Goal: Task Accomplishment & Management: Manage account settings

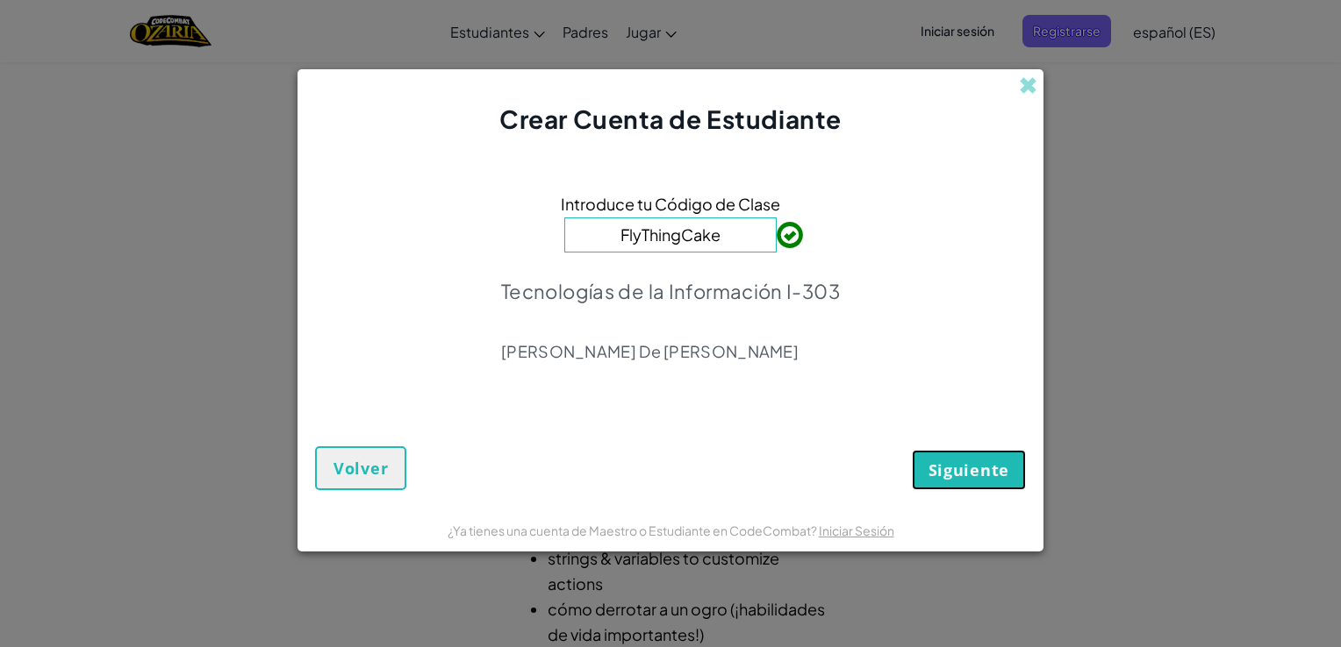
click at [965, 487] on button "Siguiente" at bounding box center [969, 470] width 114 height 40
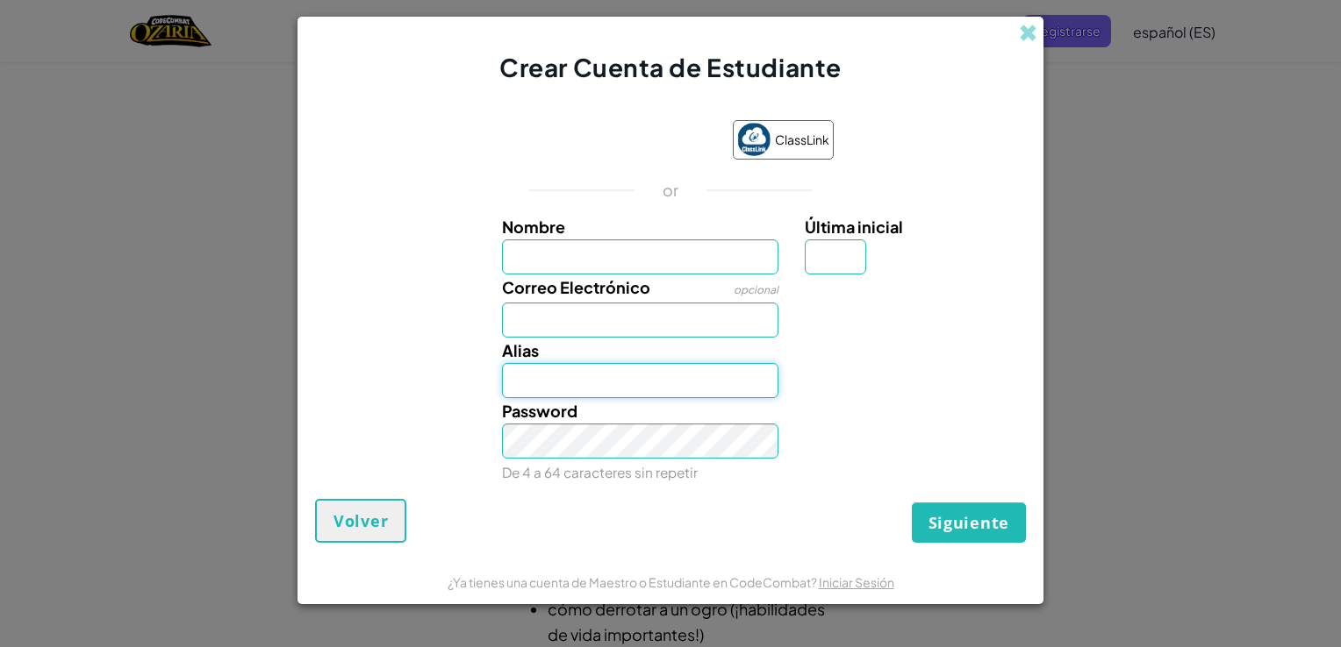
type input "DevanyU"
click at [672, 267] on input "Nombre" at bounding box center [640, 257] width 277 height 35
type input "[PERSON_NAME] [PERSON_NAME]"
type input "A"
type input "[EMAIL_ADDRESS][DOMAIN_NAME]"
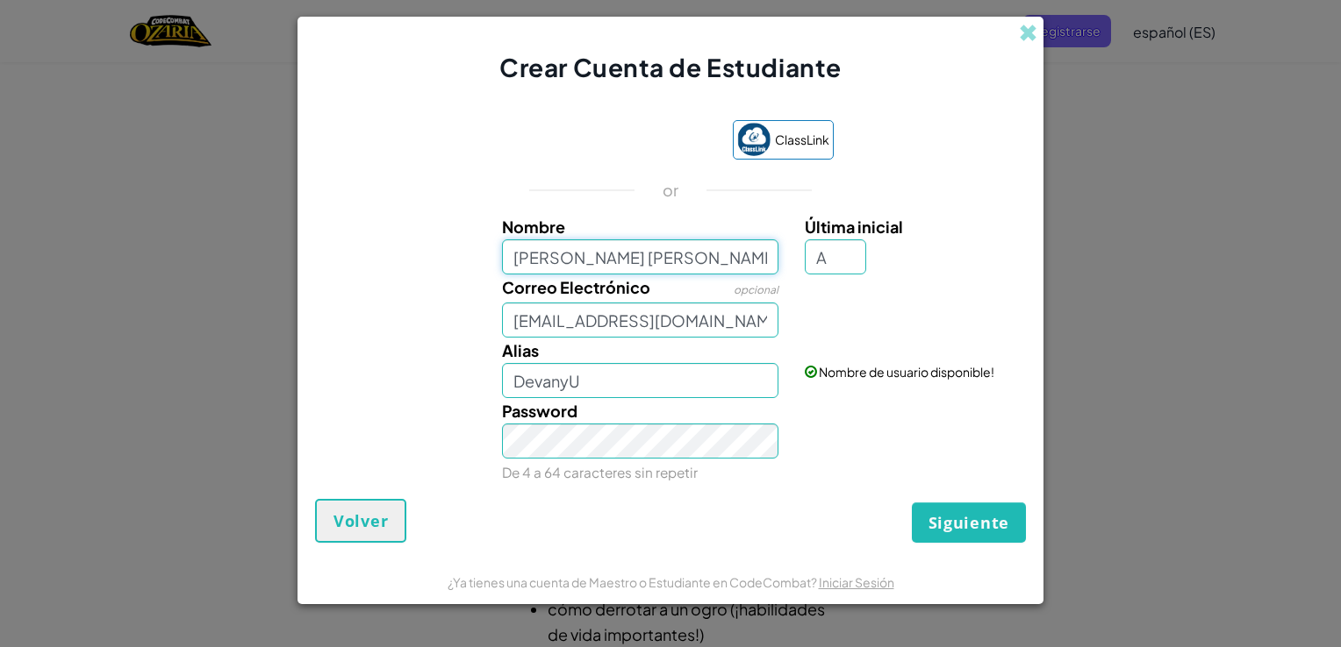
type input "[PERSON_NAME]"
click at [854, 328] on link "Iniciar Sesión" at bounding box center [868, 326] width 75 height 16
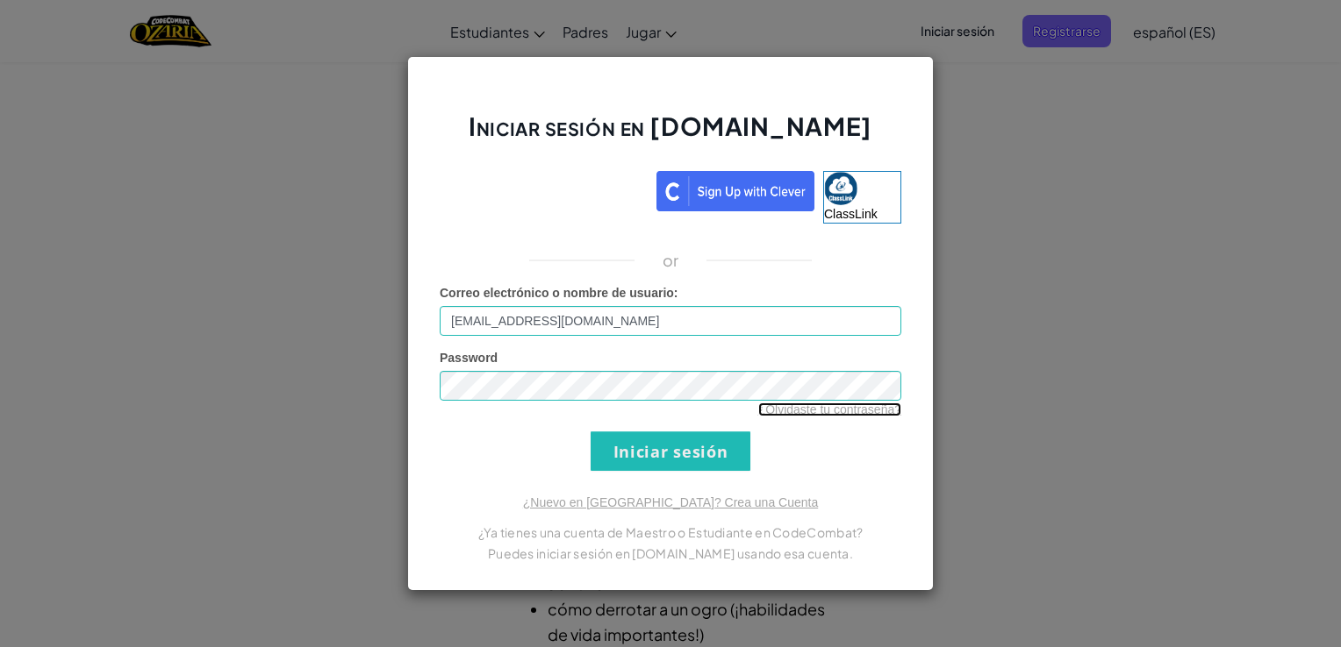
click at [811, 408] on link "¿Olvidaste tu contraseña?" at bounding box center [829, 410] width 143 height 14
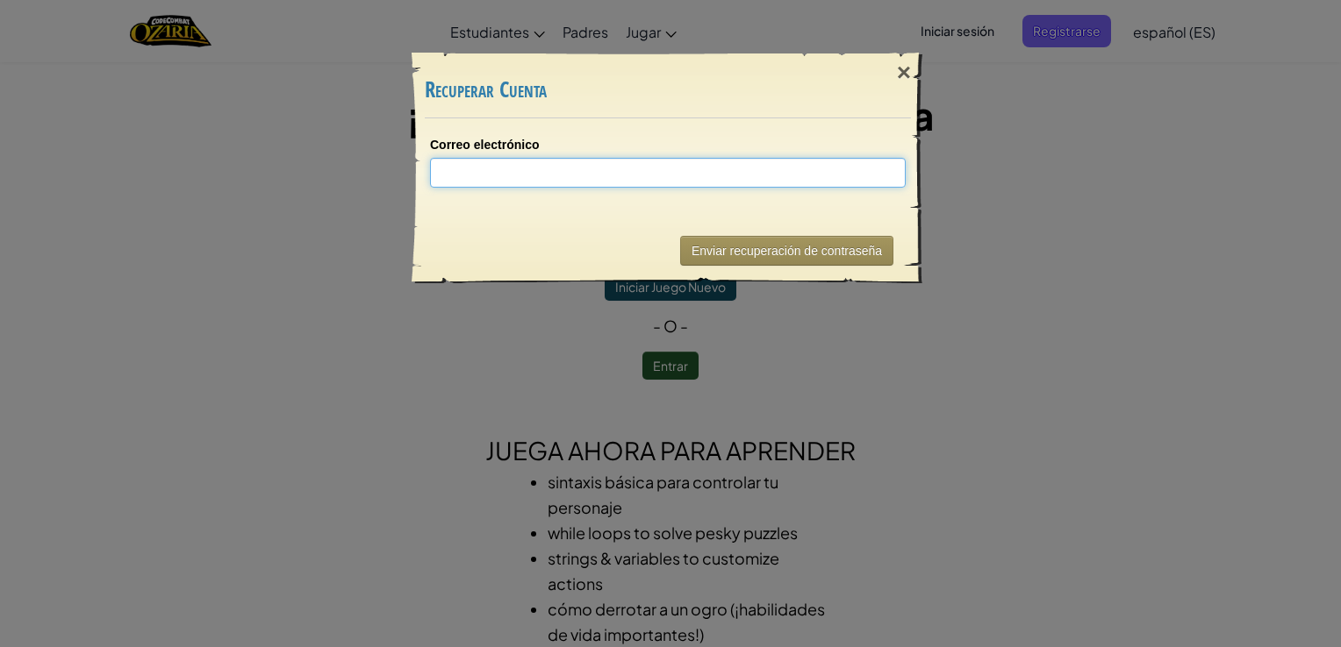
click at [695, 168] on input "Correo electrónico" at bounding box center [668, 173] width 476 height 30
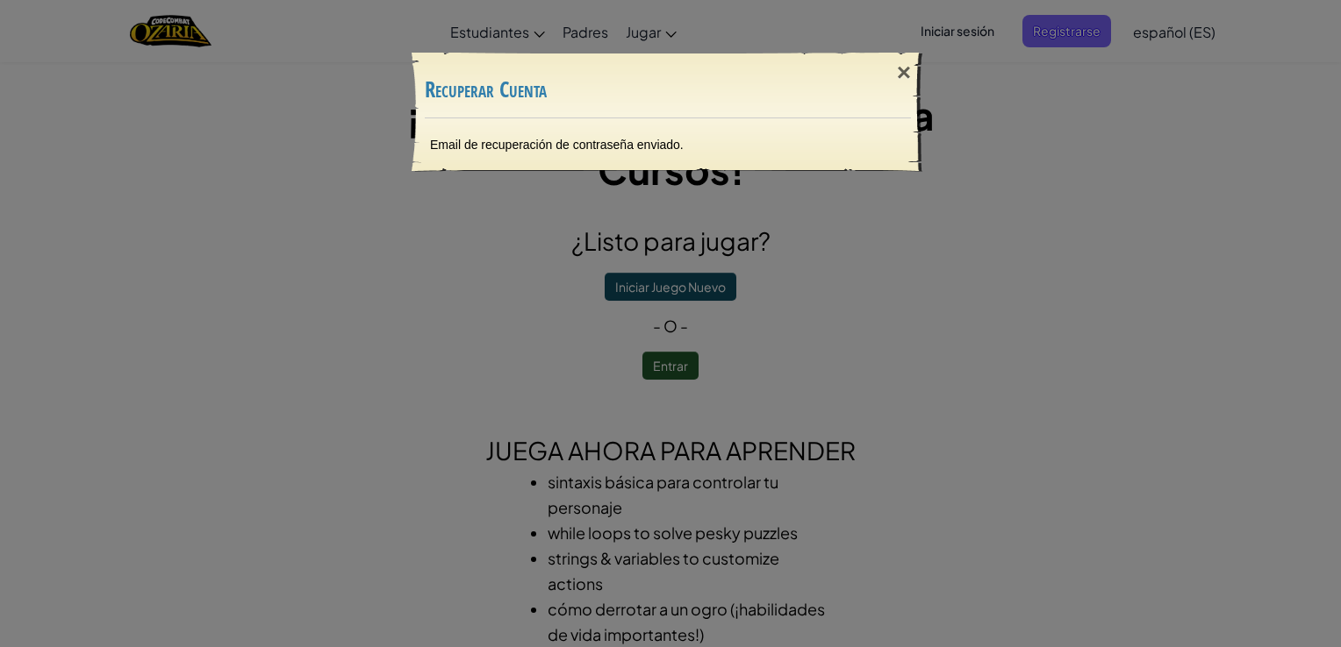
click at [617, 143] on div "Email de recuperación de contraseña enviado." at bounding box center [667, 144] width 511 height 53
click at [900, 73] on div "×" at bounding box center [903, 72] width 40 height 51
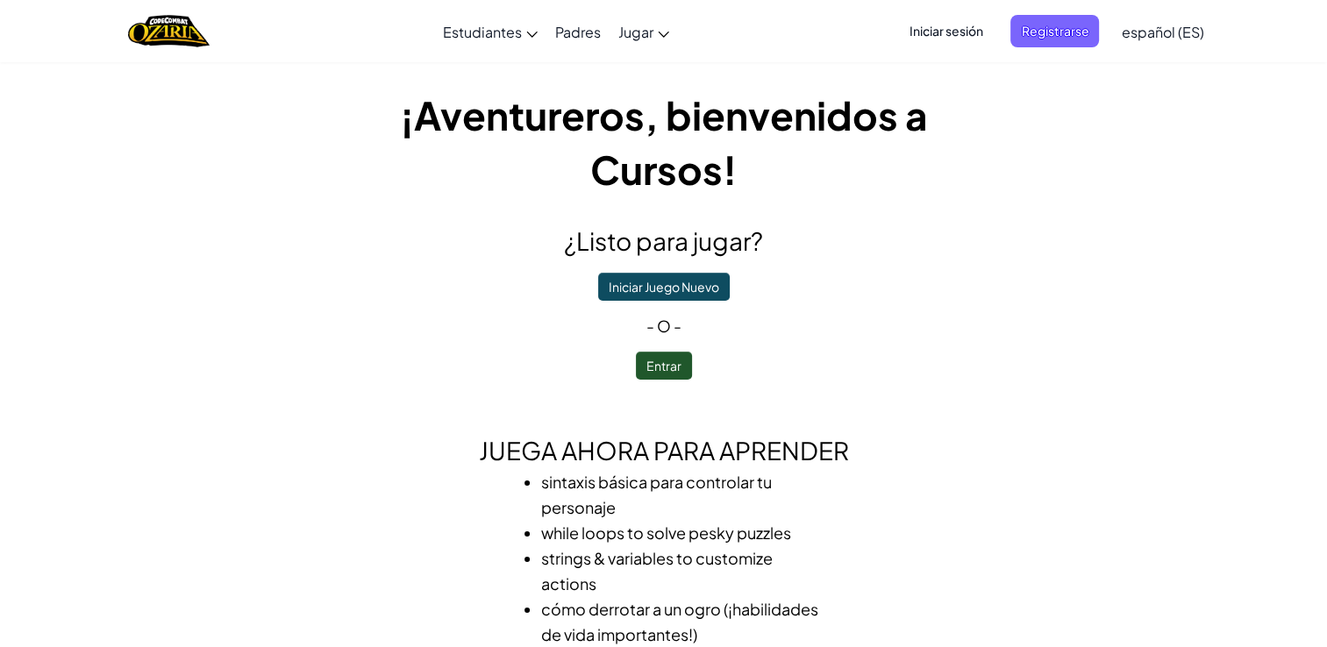
click at [951, 39] on span "Iniciar sesión" at bounding box center [945, 31] width 95 height 32
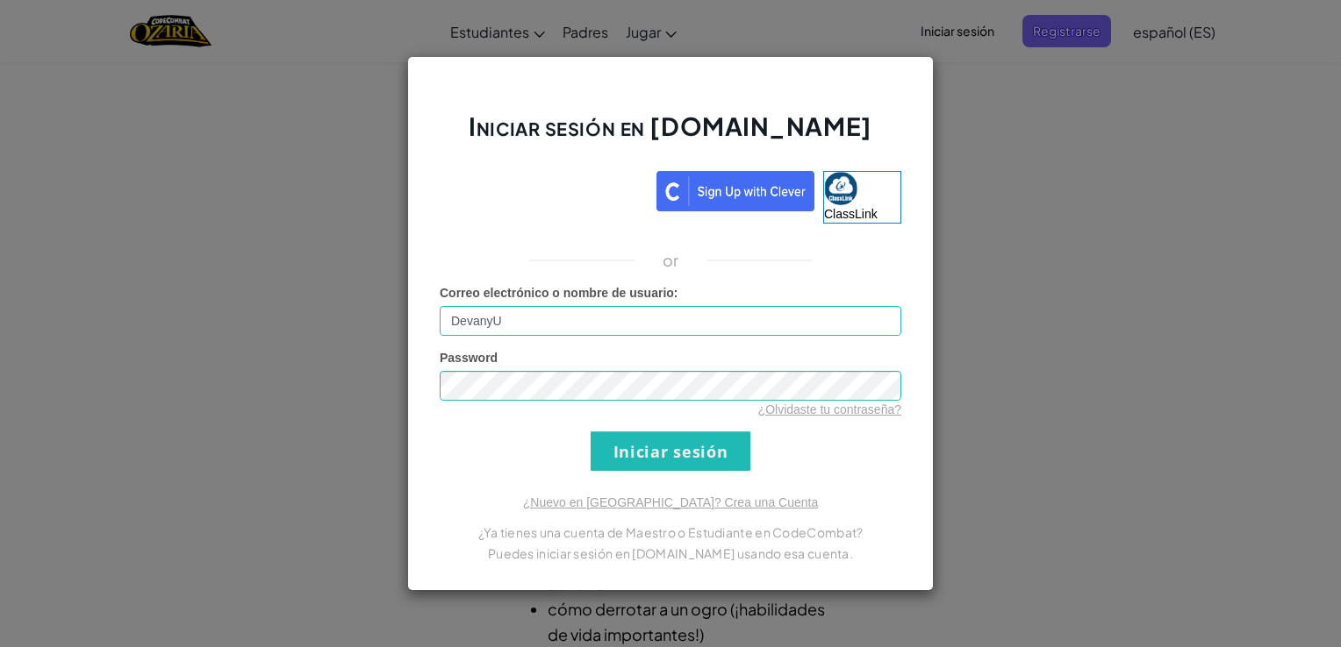
click at [582, 314] on input "DevanyU" at bounding box center [670, 321] width 461 height 30
type input "D"
click at [543, 319] on input "Correo electrónico o nombre de usuario :" at bounding box center [670, 321] width 461 height 30
type input "a"
type input "[EMAIL_ADDRESS][DOMAIN_NAME]"
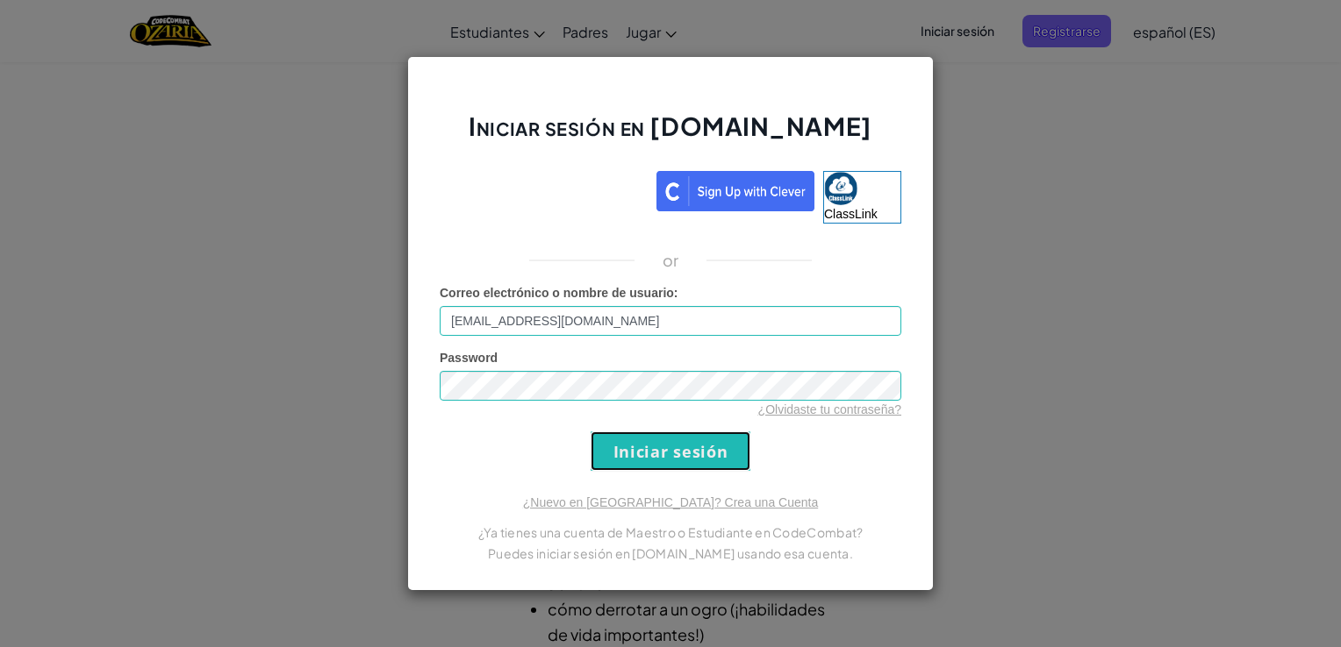
click at [691, 446] on input "Iniciar sesión" at bounding box center [670, 451] width 160 height 39
